Goal: Transaction & Acquisition: Download file/media

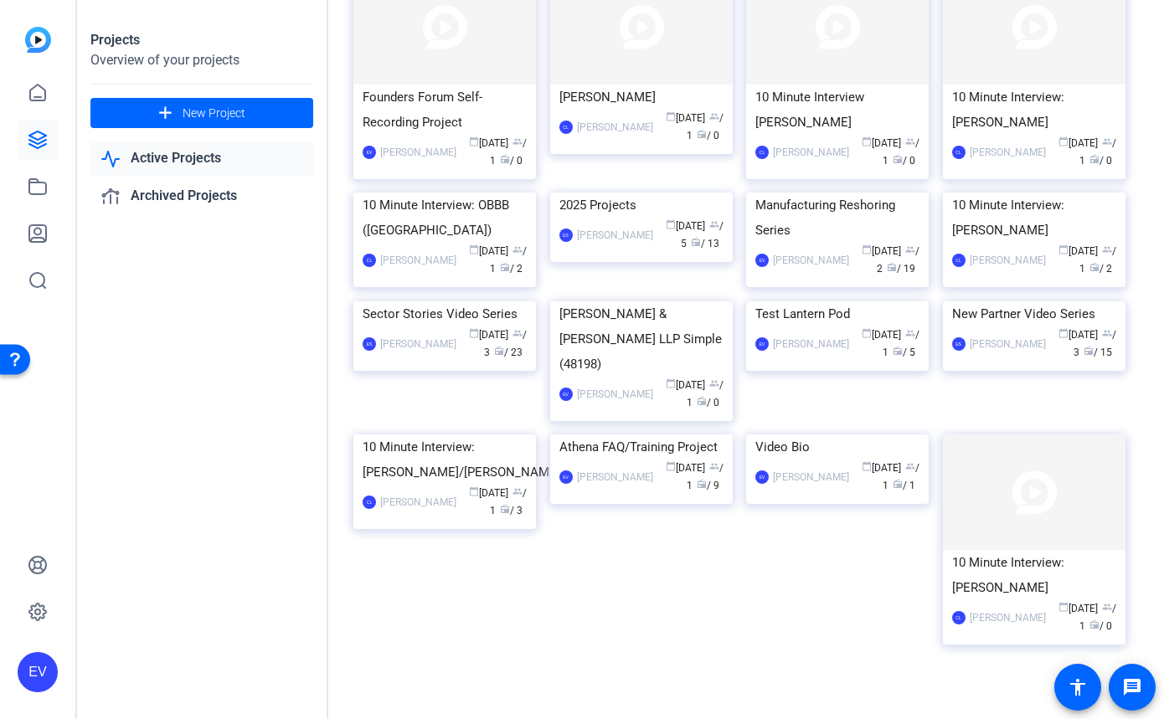
scroll to position [603, 0]
click at [832, 241] on div "Manufacturing Reshoring Series" at bounding box center [837, 216] width 164 height 50
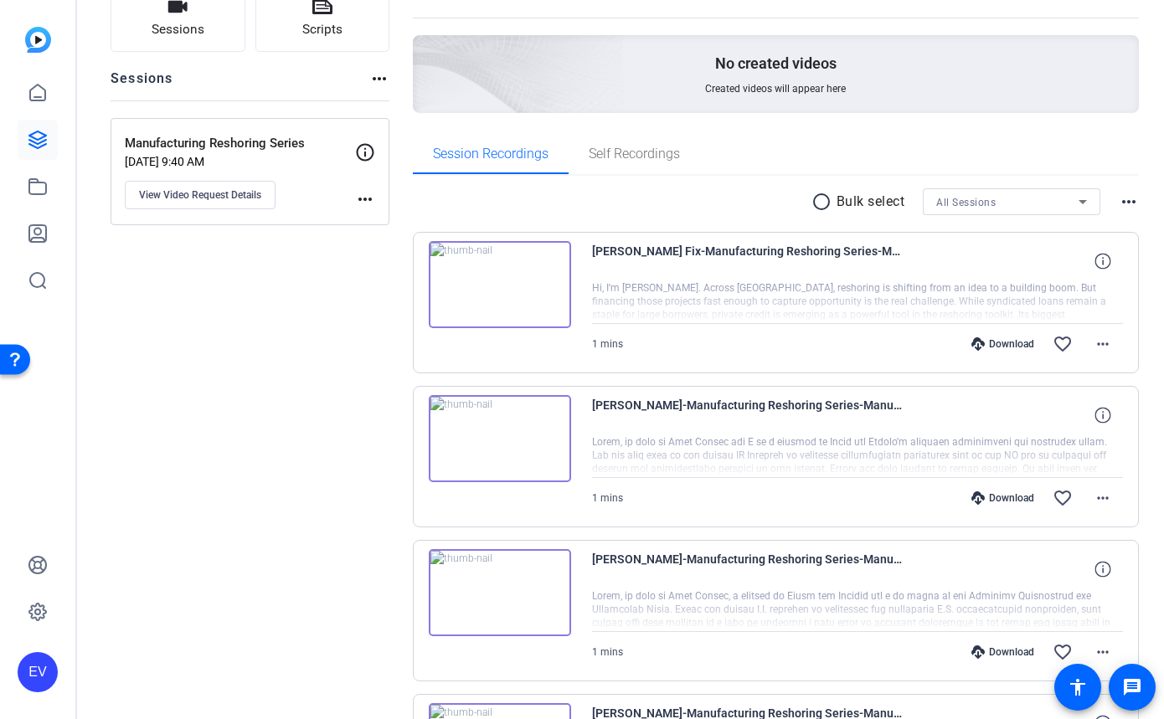
scroll to position [52, 0]
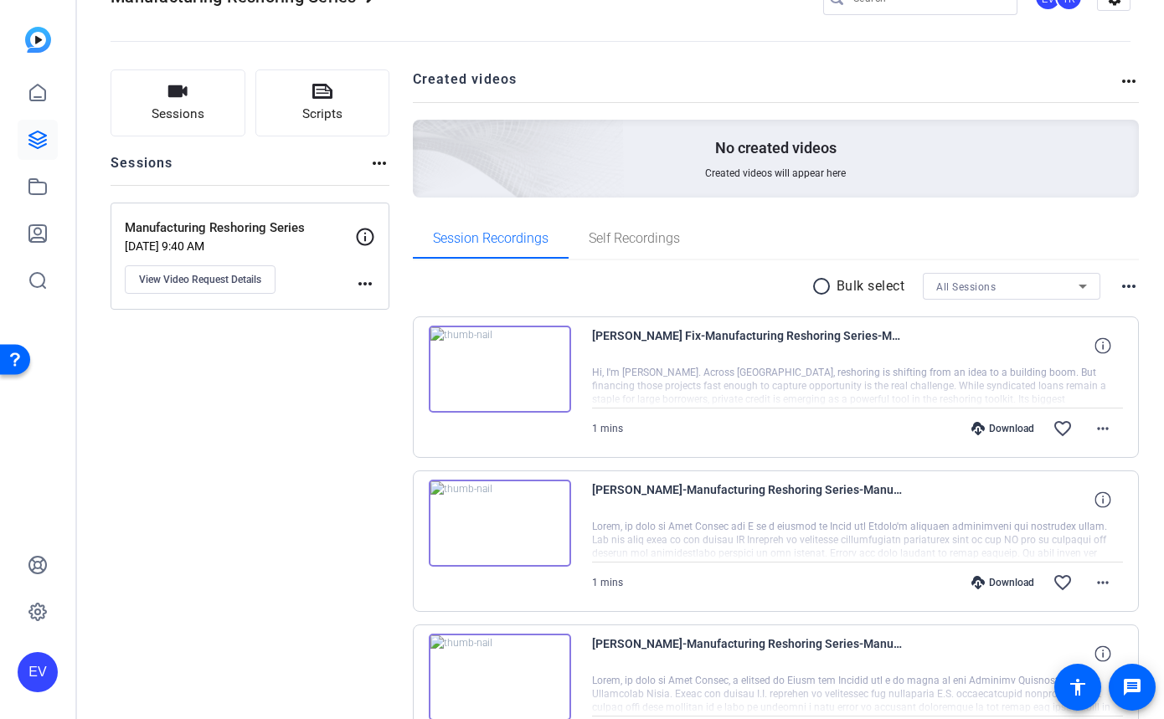
click at [488, 368] on img at bounding box center [500, 369] width 142 height 87
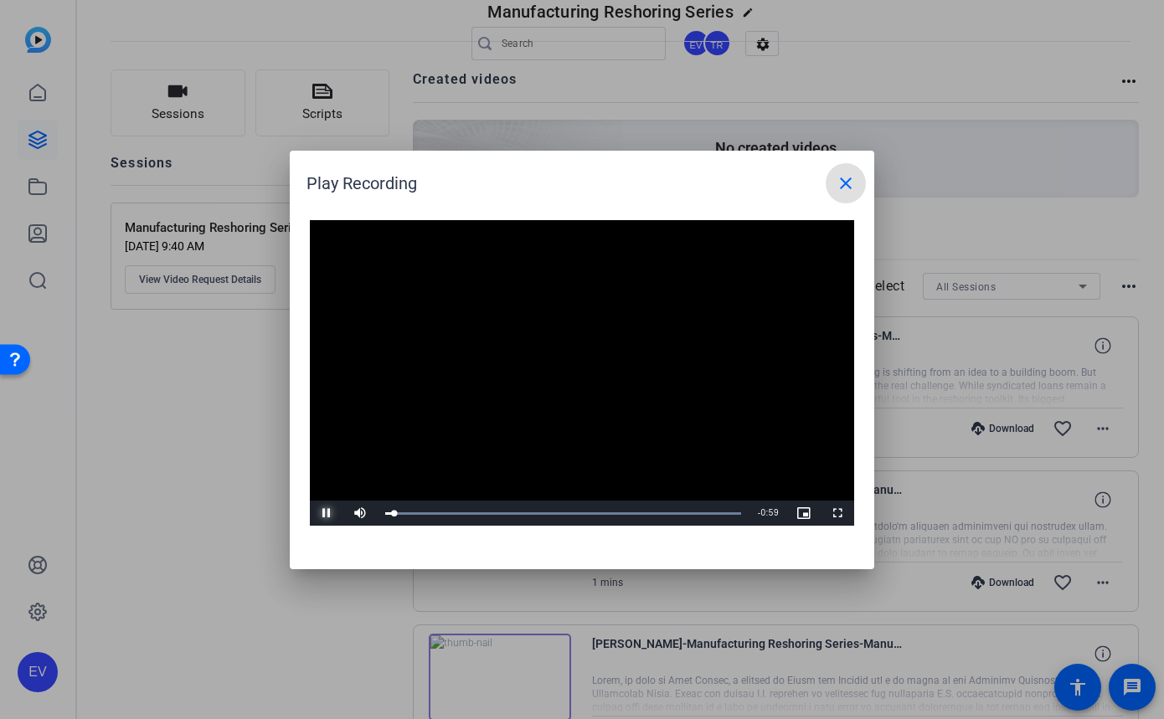
click at [328, 513] on span "Video Player" at bounding box center [326, 513] width 33 height 0
drag, startPoint x: 853, startPoint y: 187, endPoint x: 156, endPoint y: 53, distance: 709.5
click at [850, 186] on mat-icon "close" at bounding box center [846, 183] width 20 height 20
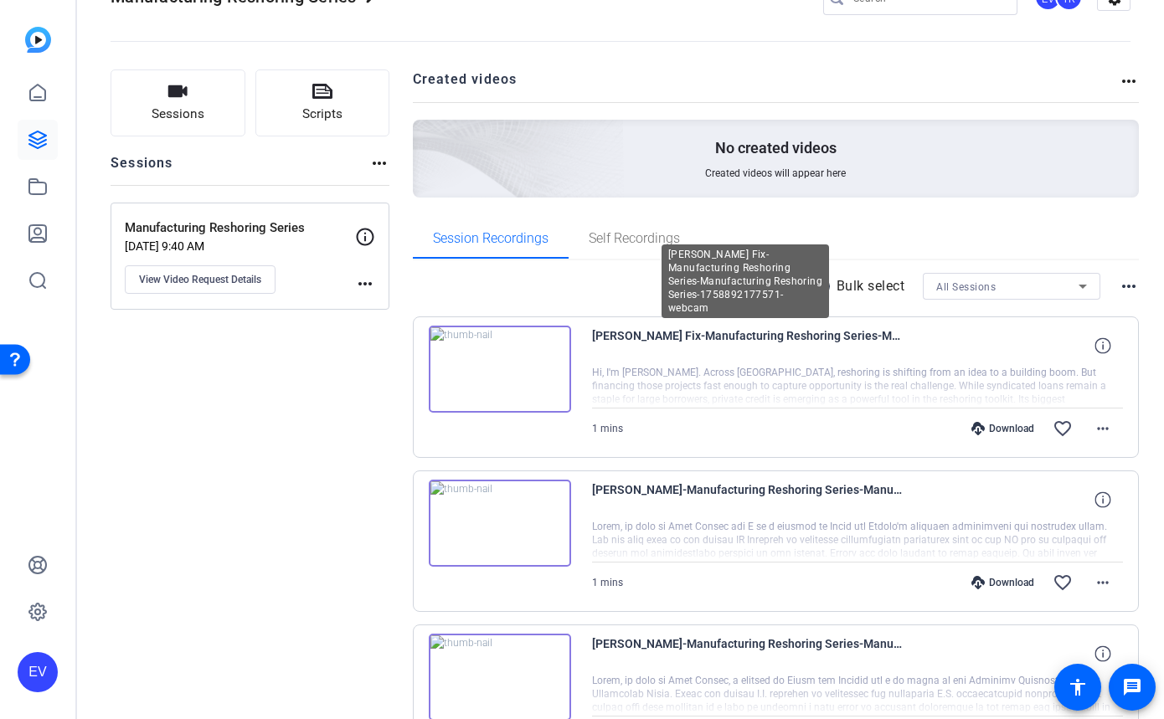
click at [764, 332] on span "[PERSON_NAME] Fix-Manufacturing Reshoring Series-Manufacturing Reshoring Series…" at bounding box center [747, 346] width 310 height 40
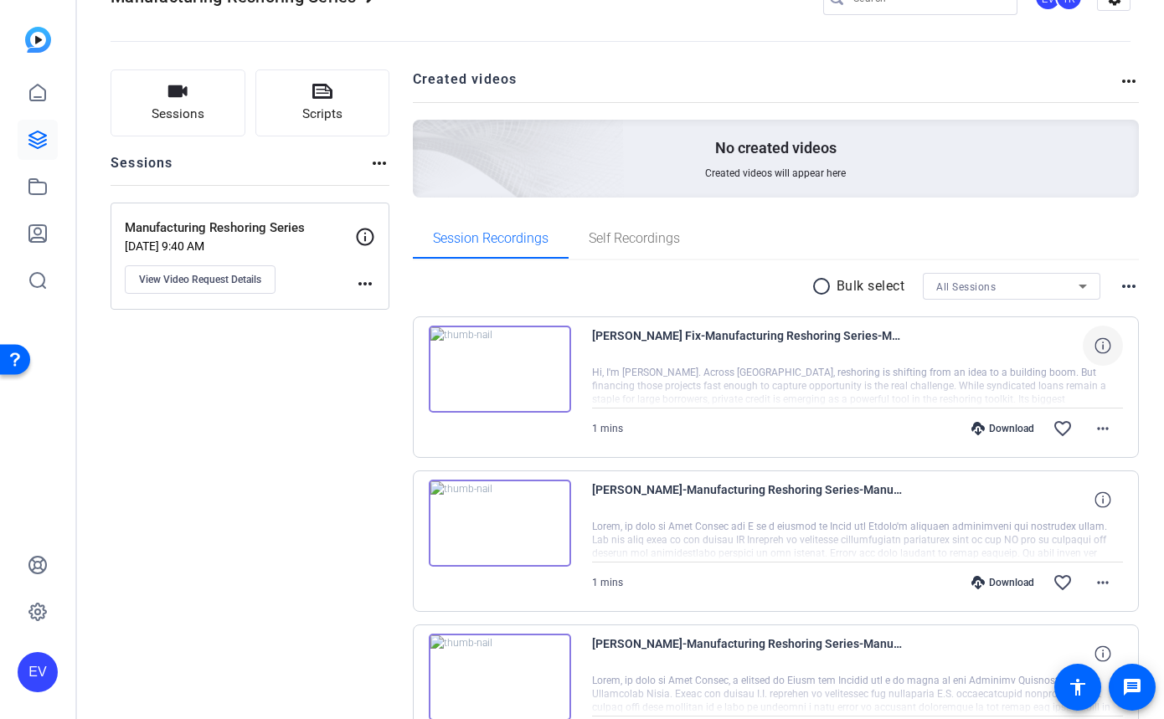
click at [1105, 346] on icon at bounding box center [1103, 345] width 16 height 16
click at [1102, 429] on mat-icon "more_horiz" at bounding box center [1103, 429] width 20 height 20
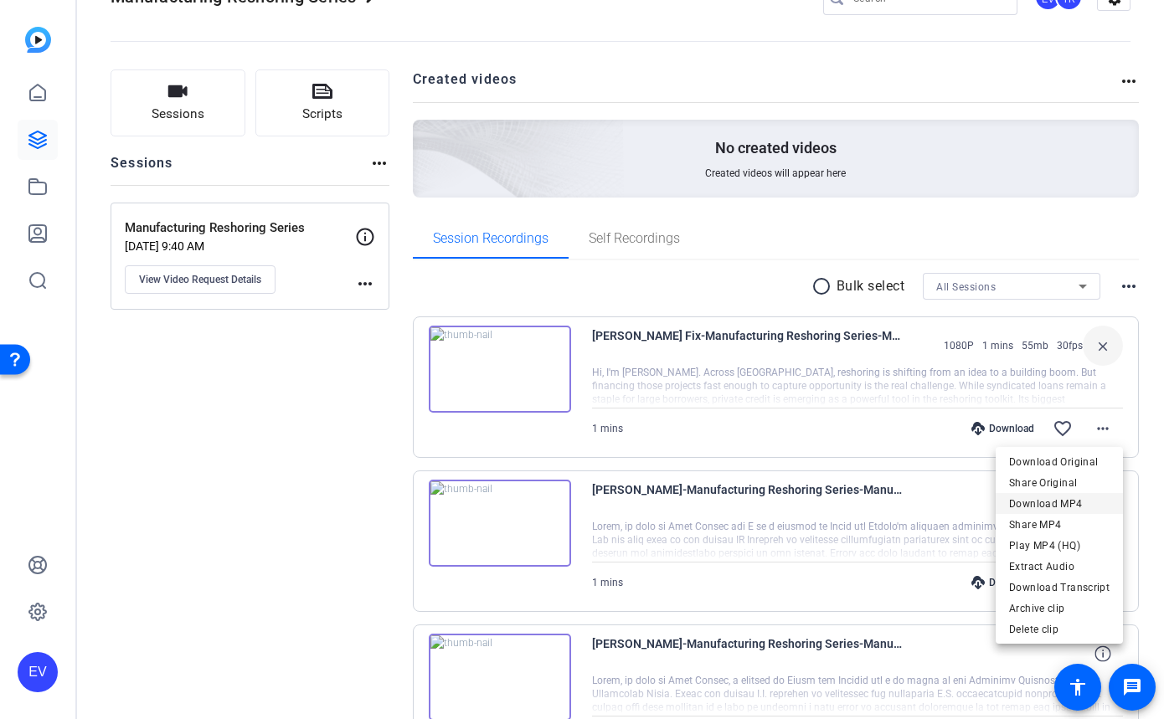
click at [1069, 502] on span "Download MP4" at bounding box center [1059, 504] width 100 height 20
